Goal: Use online tool/utility: Utilize a website feature to perform a specific function

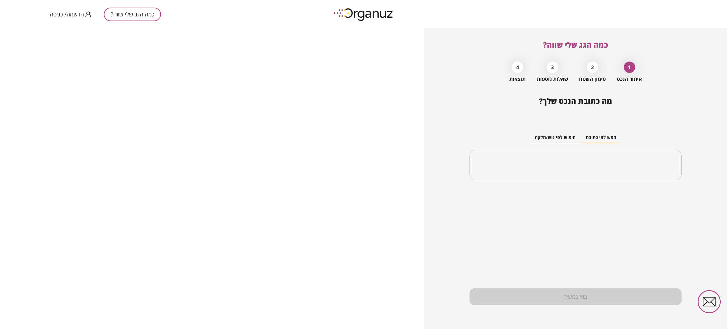
click at [455, 149] on div "כמה הגג שלי שווה? 1 איתור הנכס 2 סימון השטח 3 שאלות נוספות 4 תוצאות מה כתובת הנ…" at bounding box center [575, 178] width 303 height 300
click at [457, 88] on div "כמה הגג שלי שווה? 1 איתור הנכס 2 סימון השטח 3 שאלות נוספות 4 תוצאות מה כתובת הנ…" at bounding box center [575, 178] width 303 height 300
click at [467, 116] on div "כמה הגג שלי שווה? 1 איתור הנכס 2 סימון השטח 3 שאלות נוספות 4 תוצאות מה כתובת הנ…" at bounding box center [575, 178] width 303 height 300
click at [454, 97] on div "כמה הגג שלי שווה? 1 איתור הנכס 2 סימון השטח 3 שאלות נוספות 4 תוצאות מה כתובת הנ…" at bounding box center [575, 178] width 303 height 300
